Goal: Navigation & Orientation: Find specific page/section

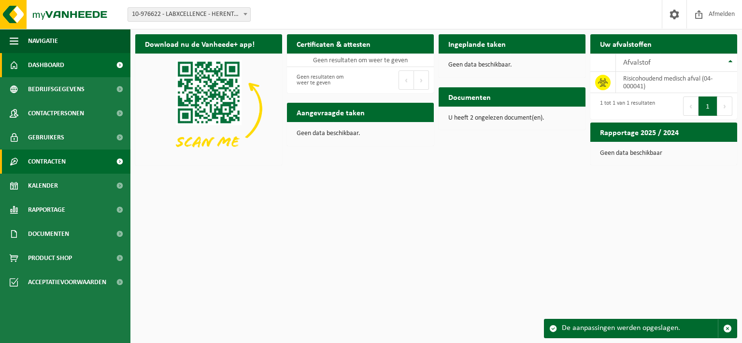
click at [40, 162] on span "Contracten" at bounding box center [47, 162] width 38 height 24
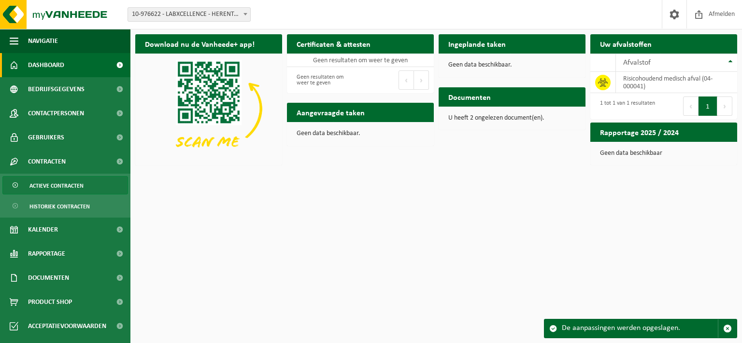
click at [76, 184] on span "Actieve contracten" at bounding box center [56, 186] width 54 height 18
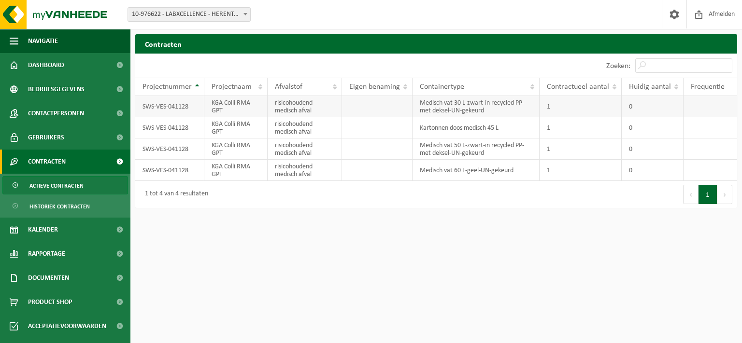
click at [164, 110] on td "SWS-VES-041128" at bounding box center [169, 106] width 69 height 21
drag, startPoint x: 190, startPoint y: 108, endPoint x: 142, endPoint y: 109, distance: 48.3
click at [142, 109] on td "SWS-VES-041128" at bounding box center [169, 106] width 69 height 21
copy td "SWS-VES-041128"
click at [45, 232] on span "Kalender" at bounding box center [43, 230] width 30 height 24
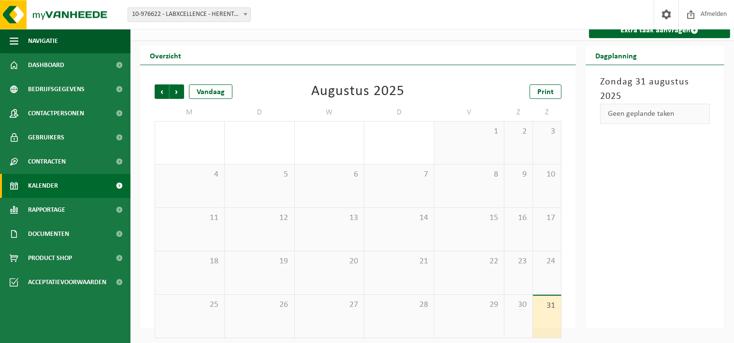
scroll to position [14, 0]
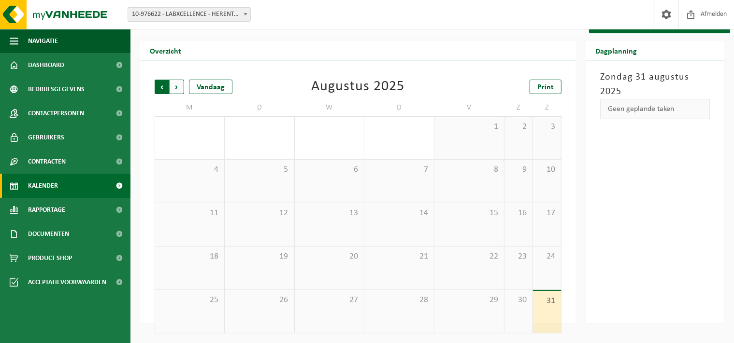
click at [182, 84] on span "Volgende" at bounding box center [177, 87] width 14 height 14
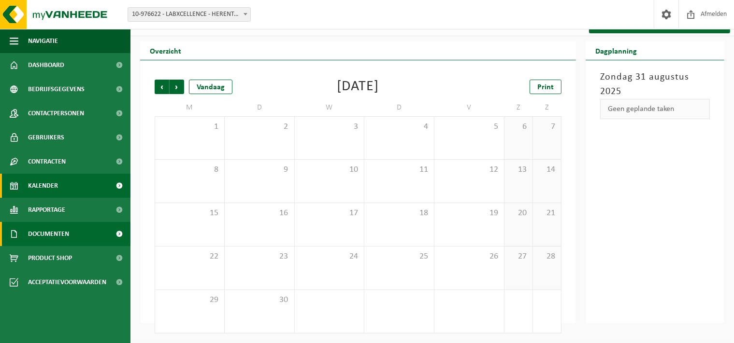
click at [75, 235] on link "Documenten" at bounding box center [65, 234] width 130 height 24
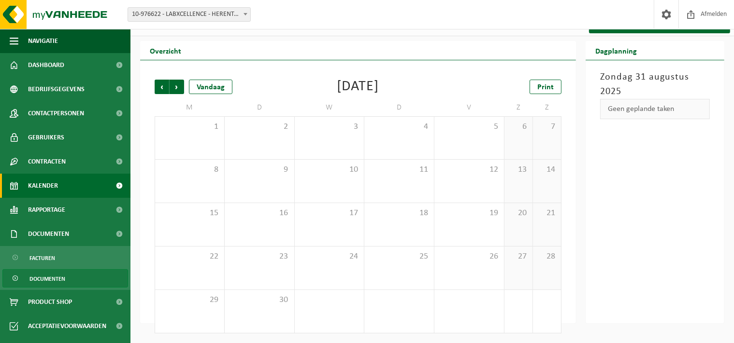
click at [50, 277] on span "Documenten" at bounding box center [47, 279] width 36 height 18
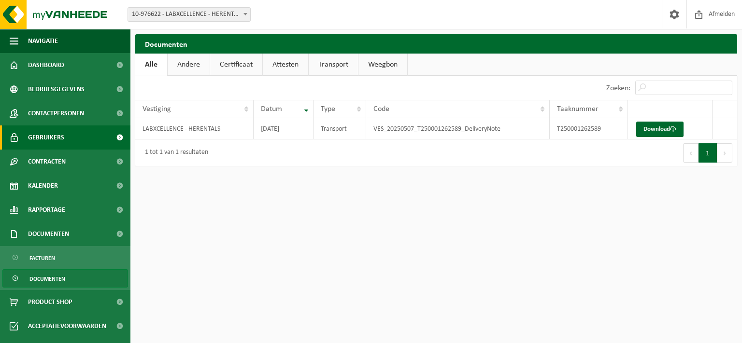
click at [78, 142] on link "Gebruikers" at bounding box center [65, 138] width 130 height 24
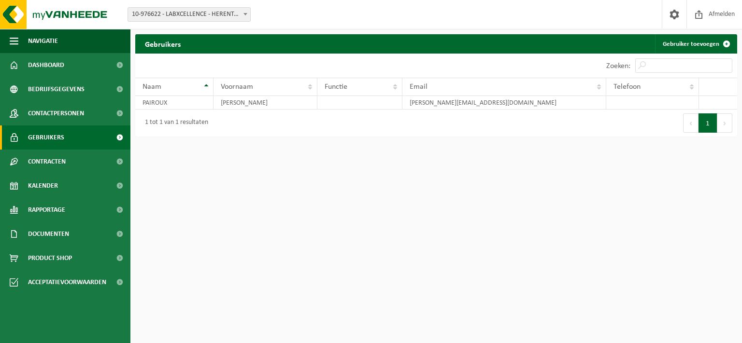
click at [75, 116] on span "Contactpersonen" at bounding box center [56, 113] width 56 height 24
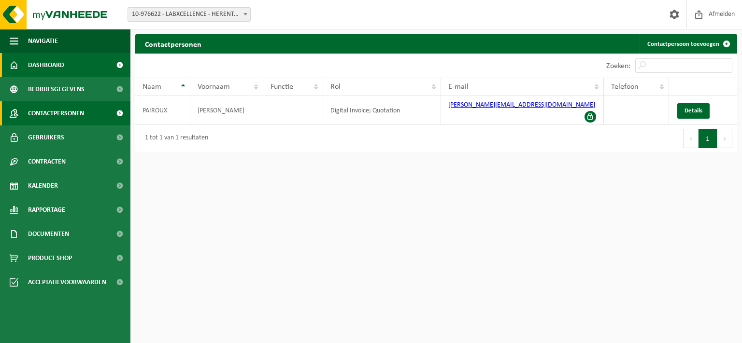
click at [75, 70] on link "Dashboard" at bounding box center [65, 65] width 130 height 24
